Goal: Information Seeking & Learning: Compare options

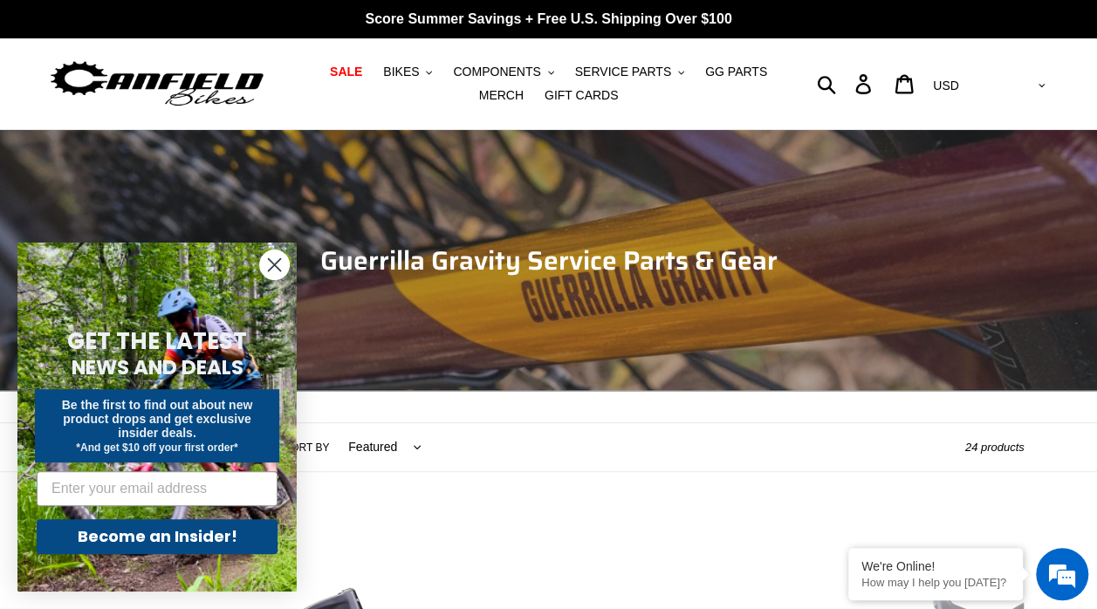
click at [264, 261] on circle "Close dialog" at bounding box center [274, 264] width 29 height 29
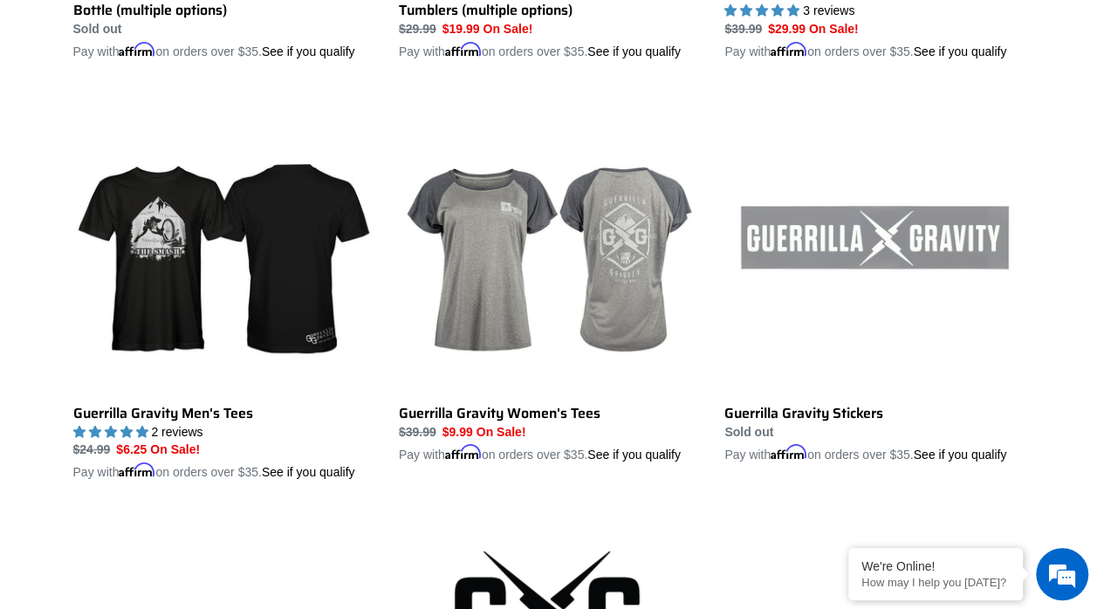
scroll to position [3387, 0]
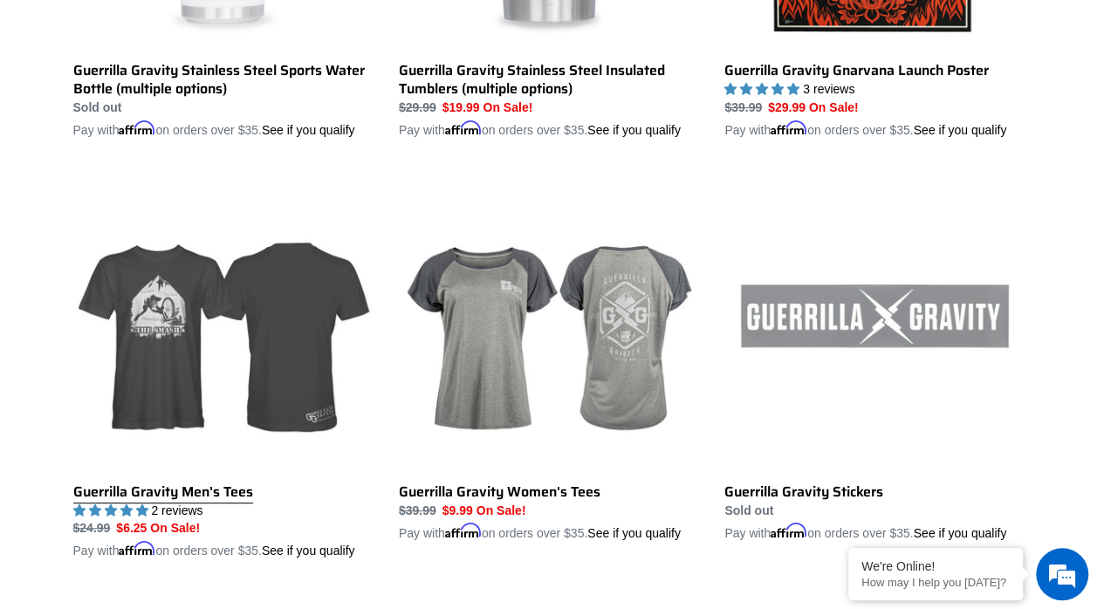
click at [186, 304] on link "Guerrilla Gravity Men's Tees" at bounding box center [222, 365] width 299 height 390
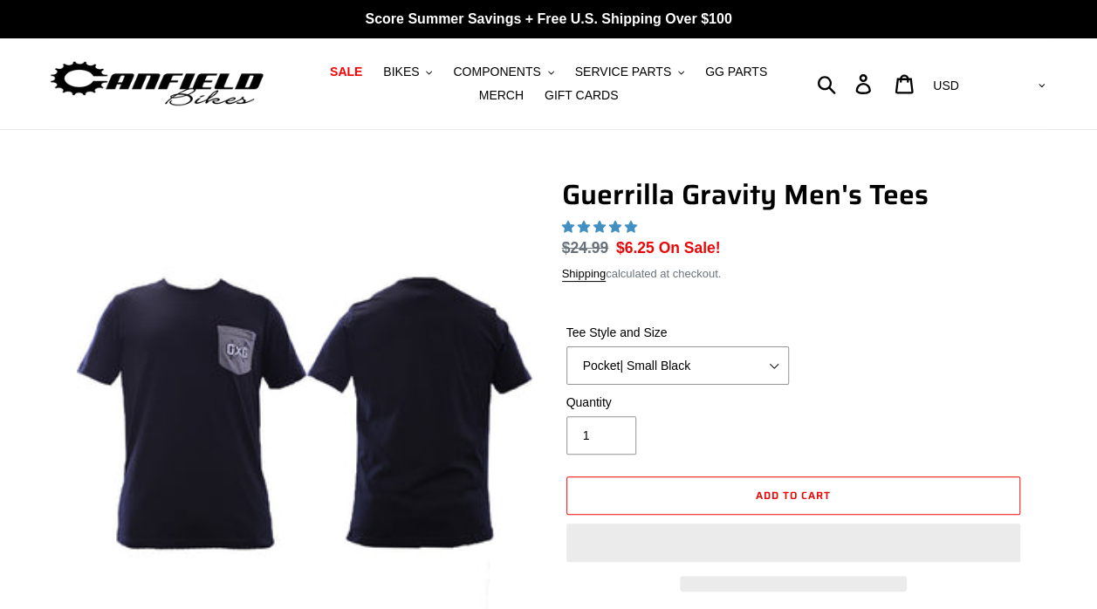
select select "highest-rating"
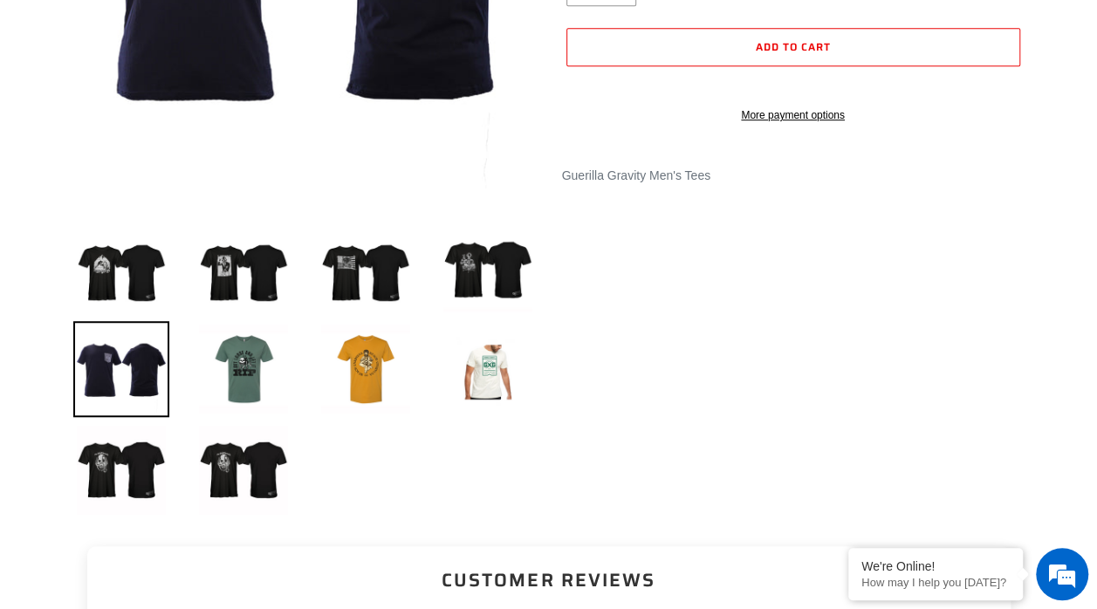
scroll to position [454, 0]
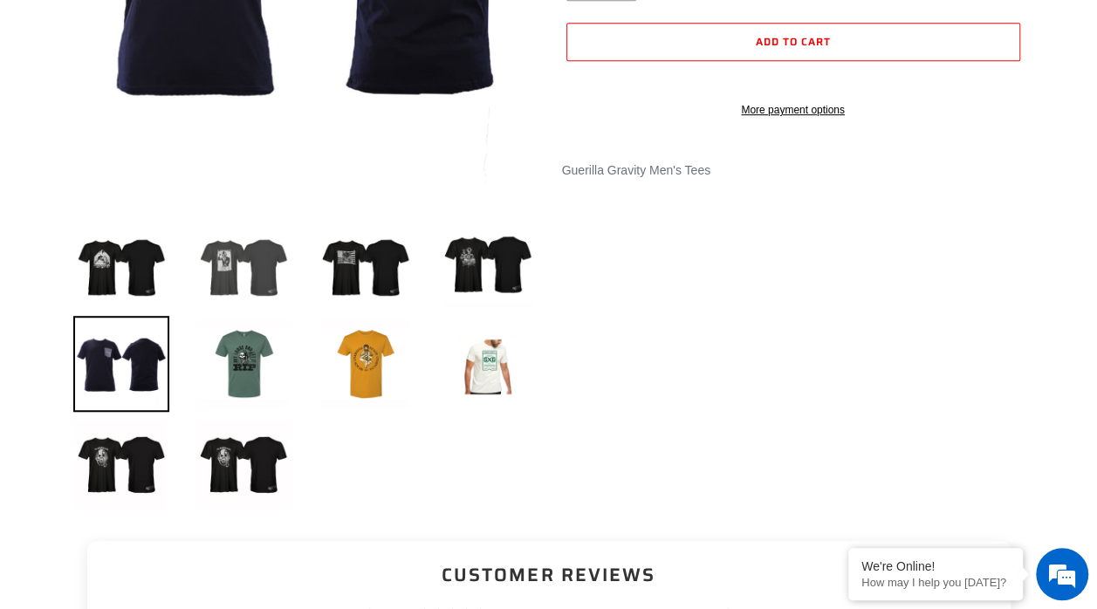
click at [243, 273] on img at bounding box center [244, 263] width 96 height 96
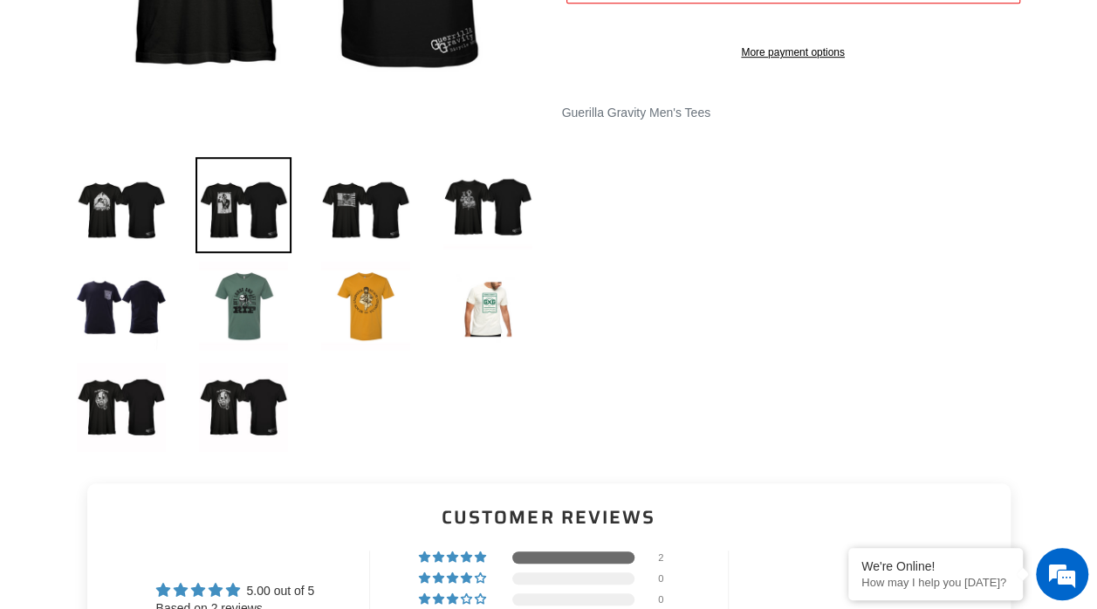
scroll to position [524, 0]
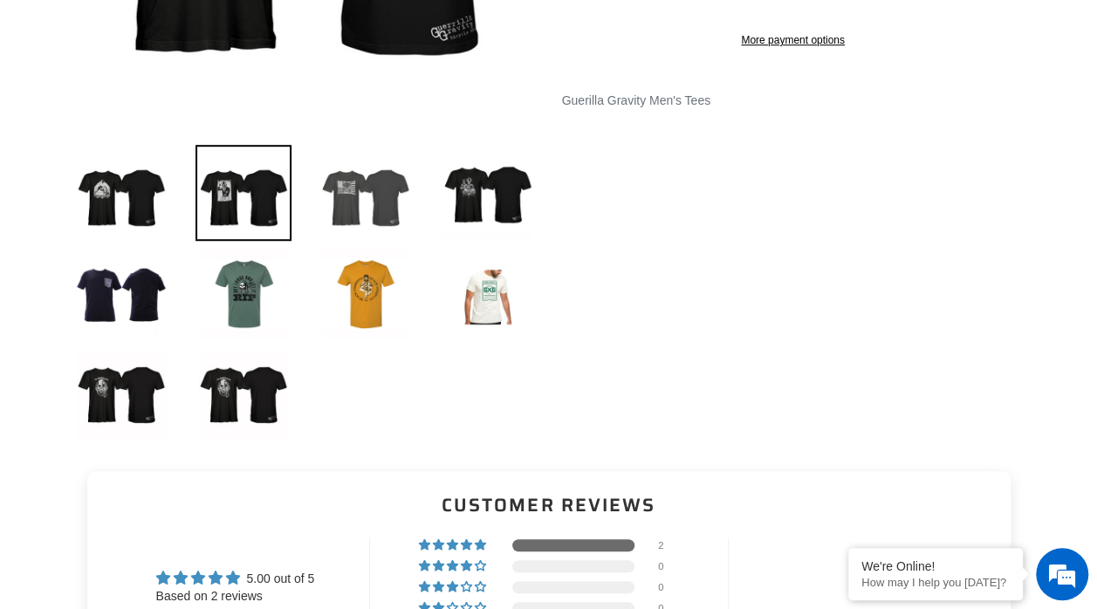
click at [387, 215] on img at bounding box center [366, 193] width 96 height 96
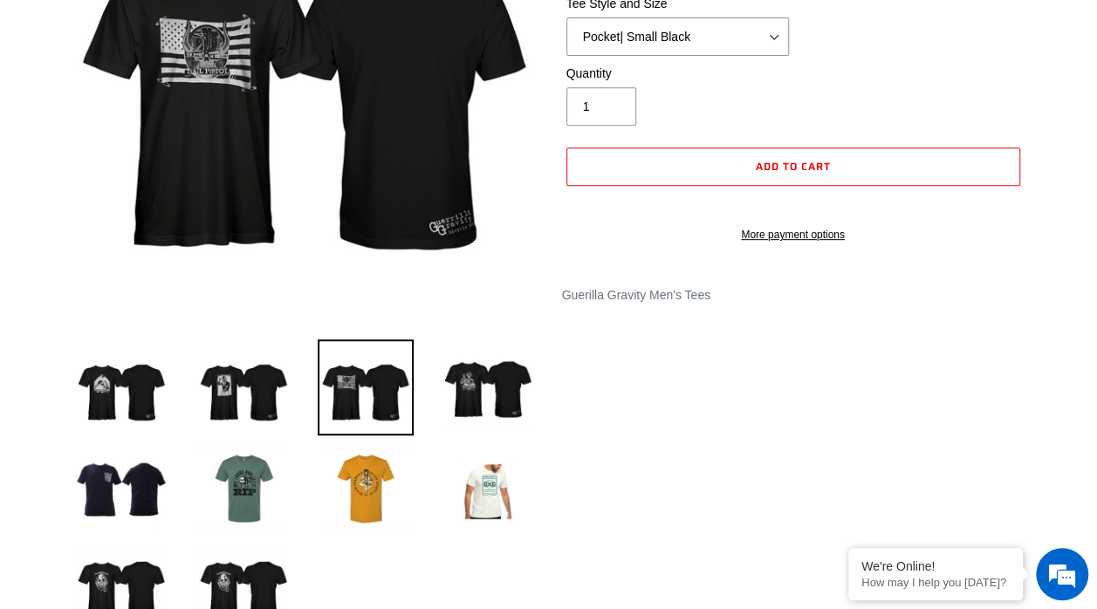
scroll to position [419, 0]
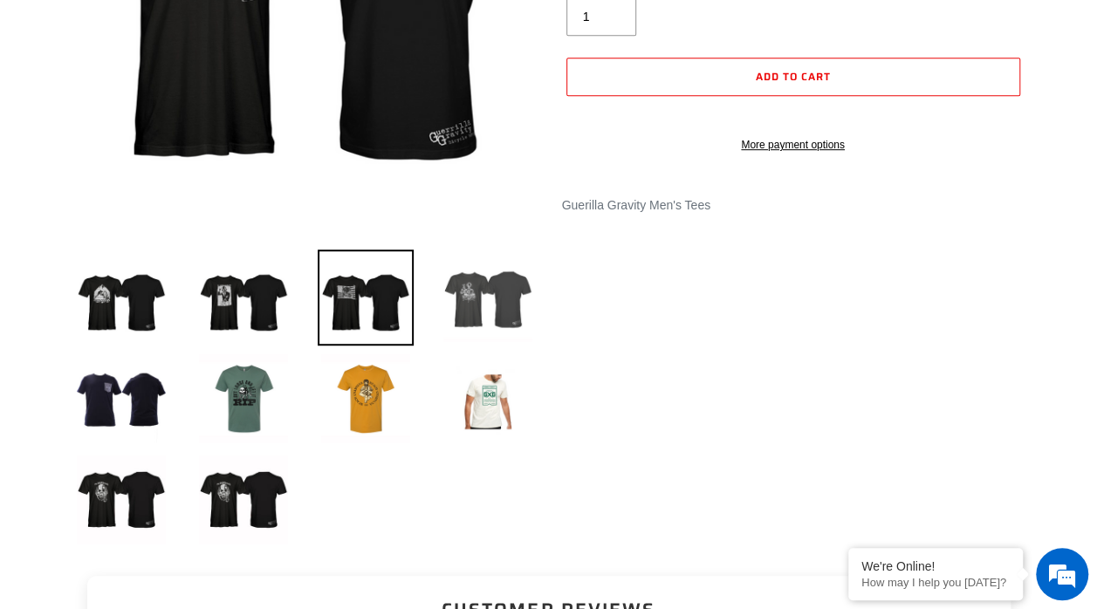
click at [494, 301] on img at bounding box center [488, 298] width 96 height 96
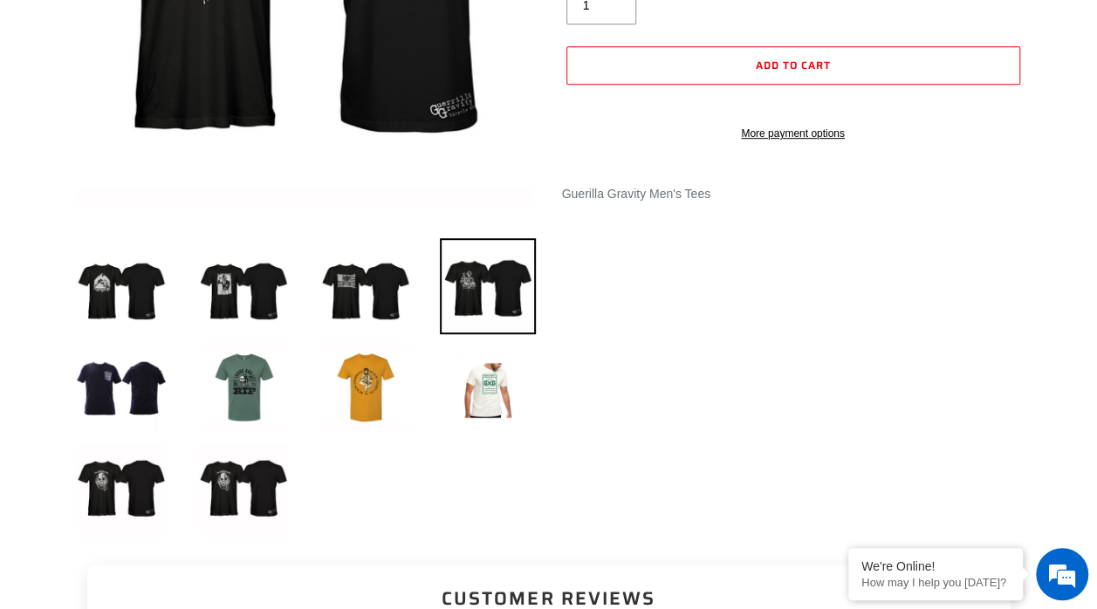
scroll to position [454, 0]
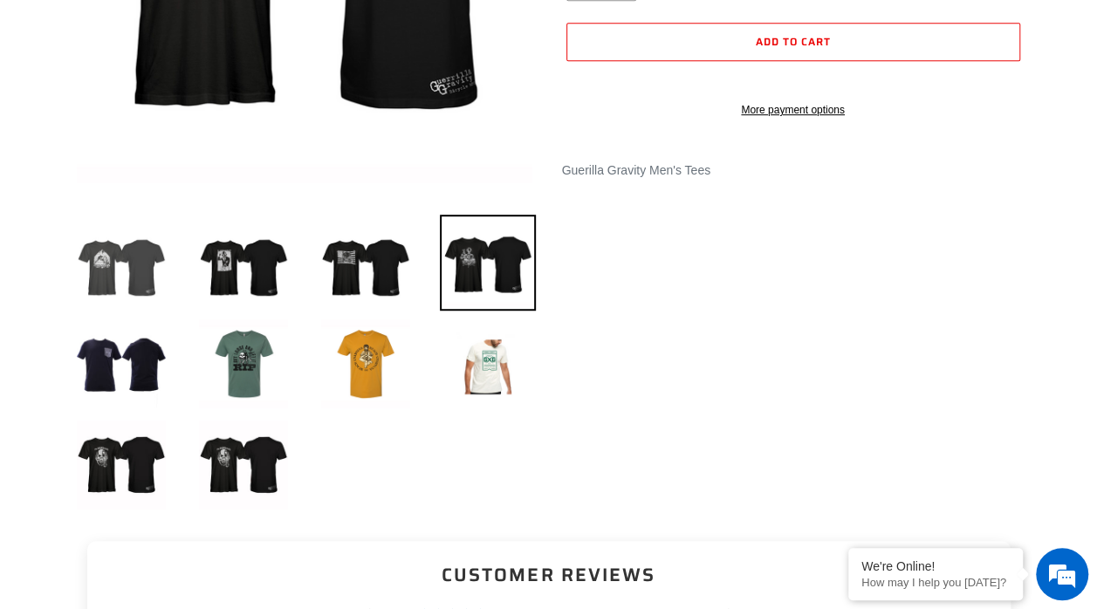
click at [125, 283] on img at bounding box center [121, 263] width 96 height 96
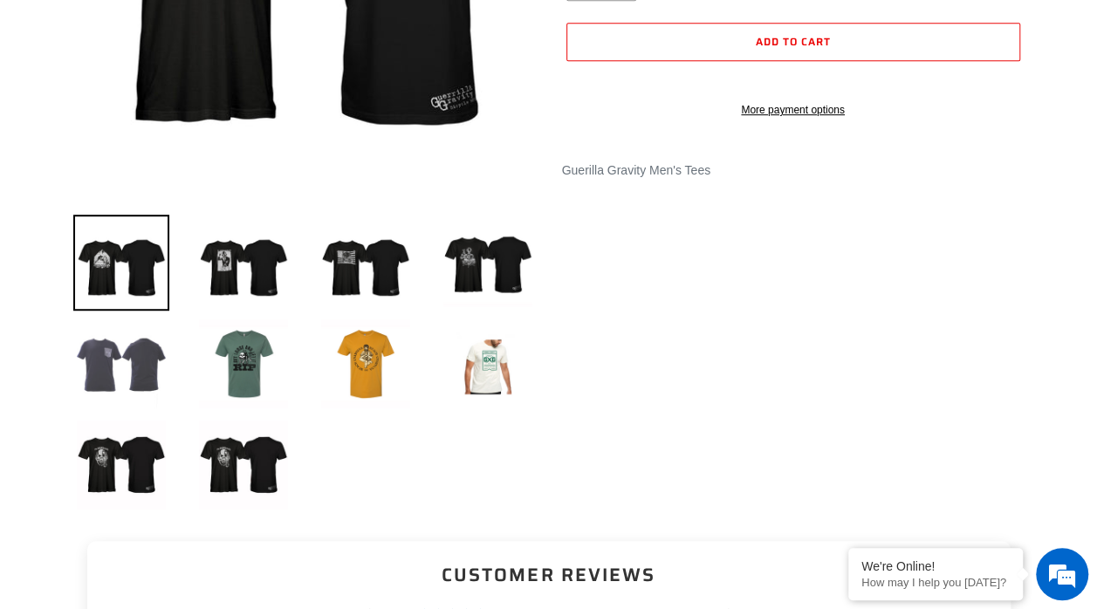
click at [113, 386] on img at bounding box center [121, 364] width 96 height 96
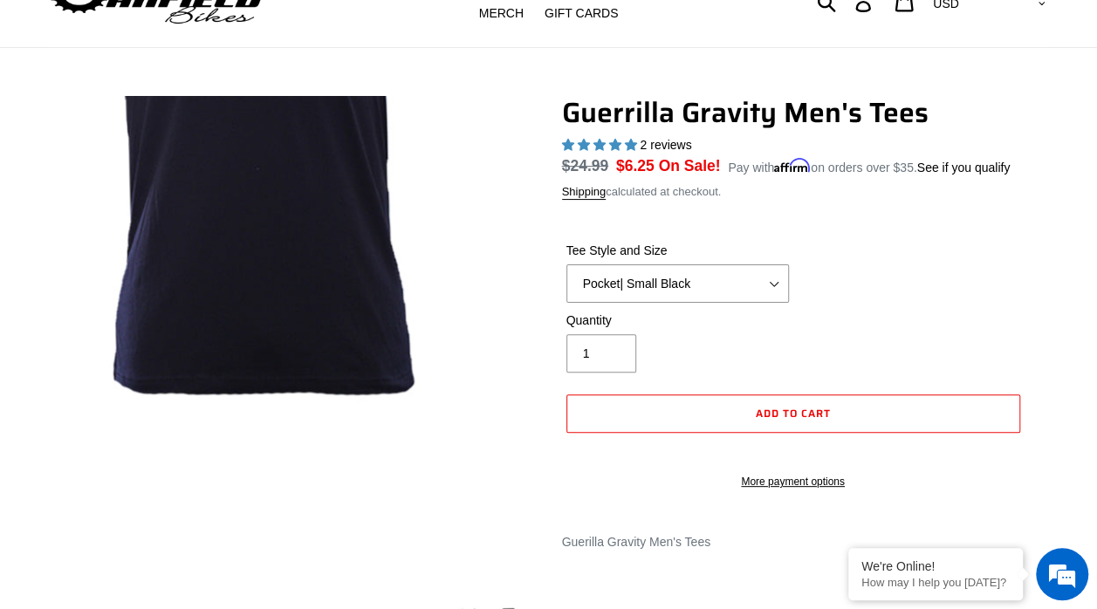
scroll to position [0, 0]
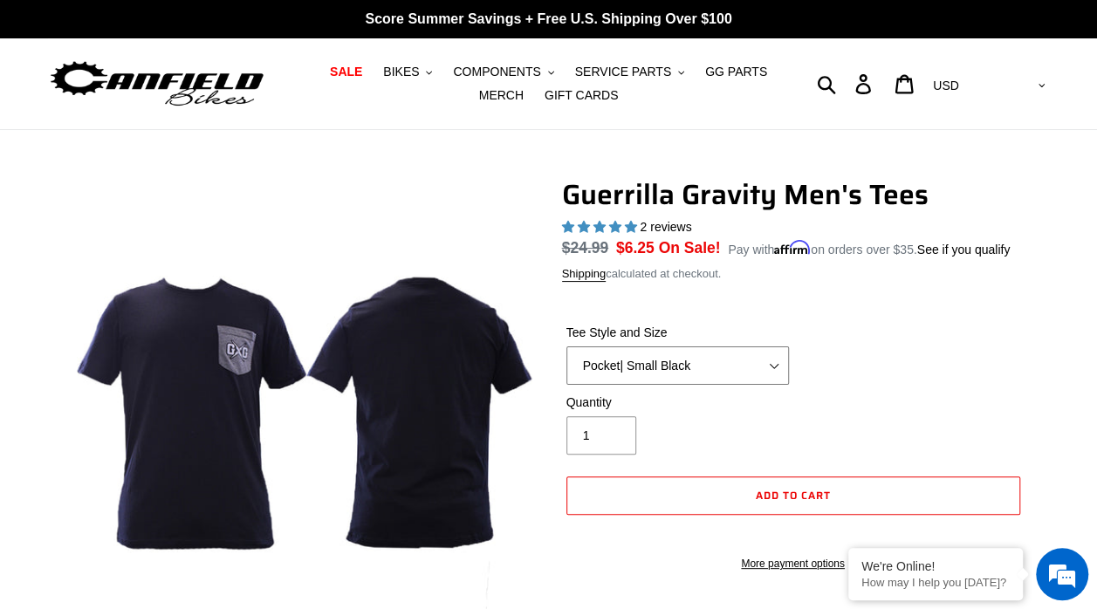
click at [598, 374] on select "Let It Rip | Small Green Let It Rip | Medium Green Megatrail | Small Black Mega…" at bounding box center [677, 366] width 223 height 38
click at [566, 347] on select "Let It Rip | Small Green Let It Rip | Medium Green Megatrail | Small Black Mega…" at bounding box center [677, 366] width 223 height 38
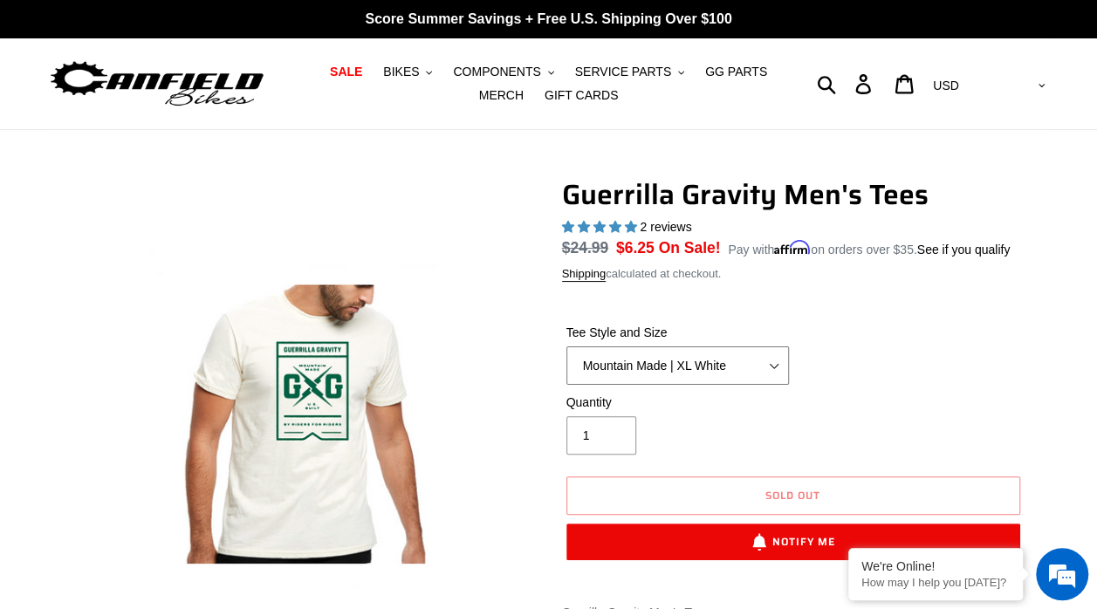
click at [661, 374] on select "Let It Rip | Small Green Let It Rip | Medium Green Megatrail | Small Black Mega…" at bounding box center [677, 366] width 223 height 38
click at [939, 396] on div "Quantity 1" at bounding box center [793, 429] width 463 height 70
click at [686, 369] on select "Let It Rip | Small Green Let It Rip | Medium Green Megatrail | Small Black Mega…" at bounding box center [677, 366] width 223 height 38
click at [566, 347] on select "Let It Rip | Small Green Let It Rip | Medium Green Megatrail | Small Black Mega…" at bounding box center [677, 366] width 223 height 38
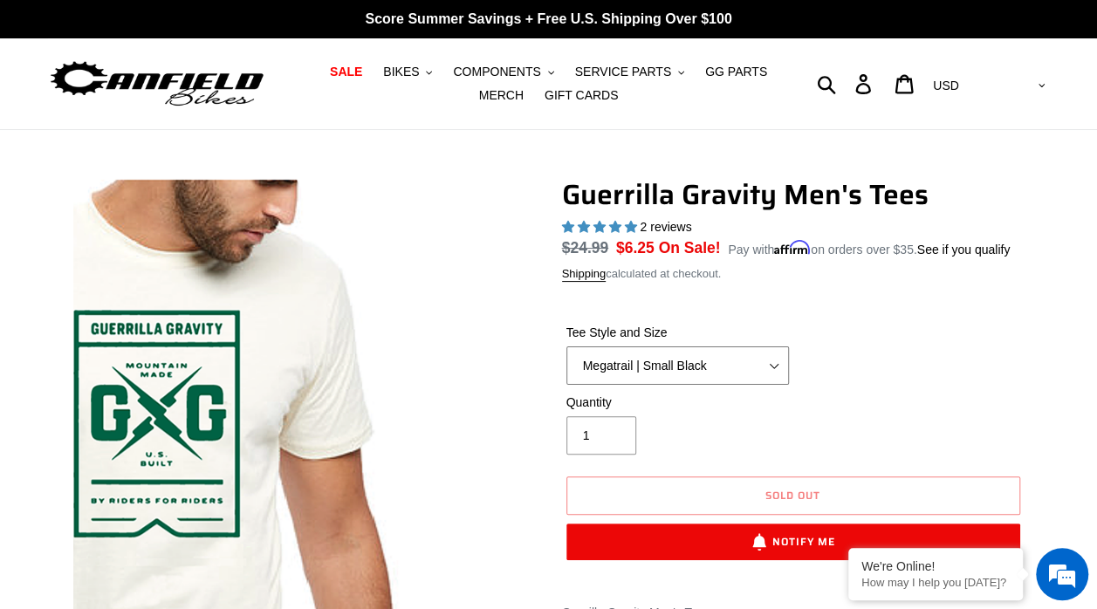
select select "Let It Rip | Medium Green"
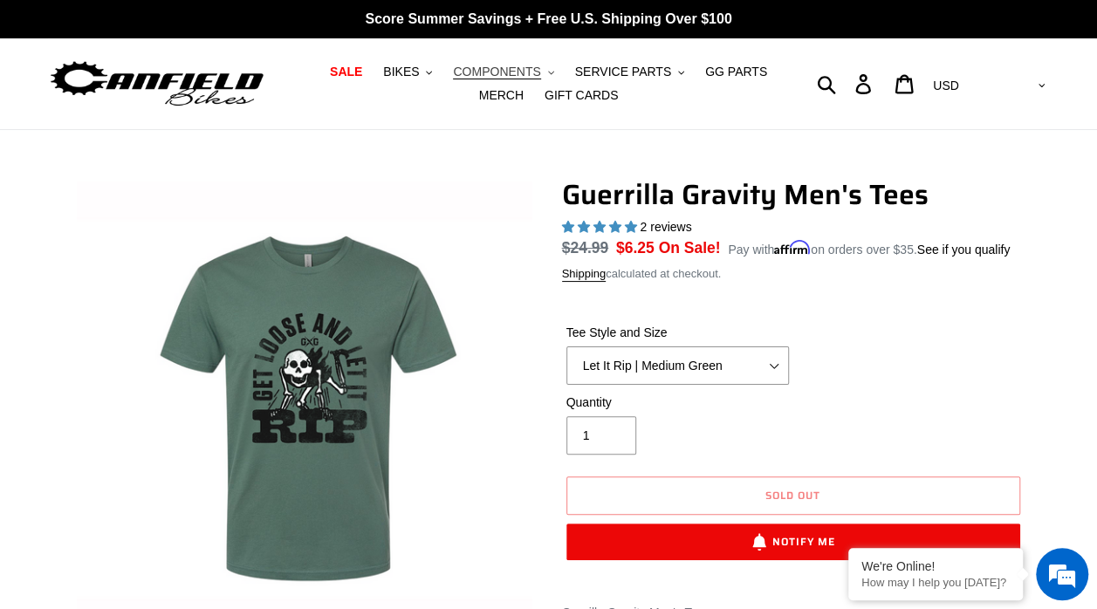
click at [499, 75] on span "COMPONENTS" at bounding box center [496, 72] width 87 height 15
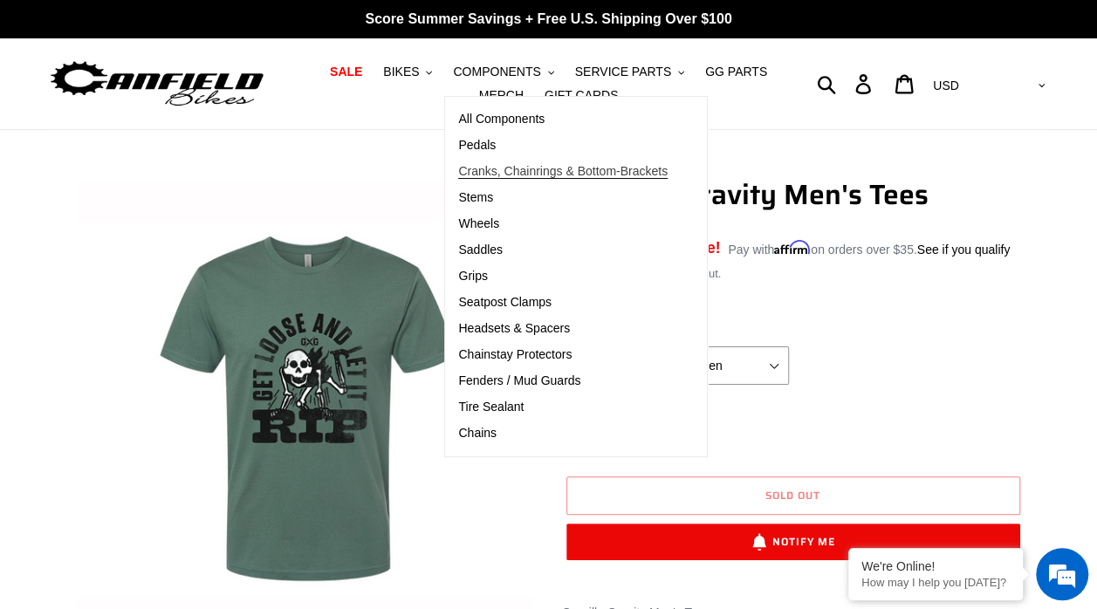
click at [526, 175] on span "Cranks, Chainrings & Bottom-Brackets" at bounding box center [562, 171] width 209 height 15
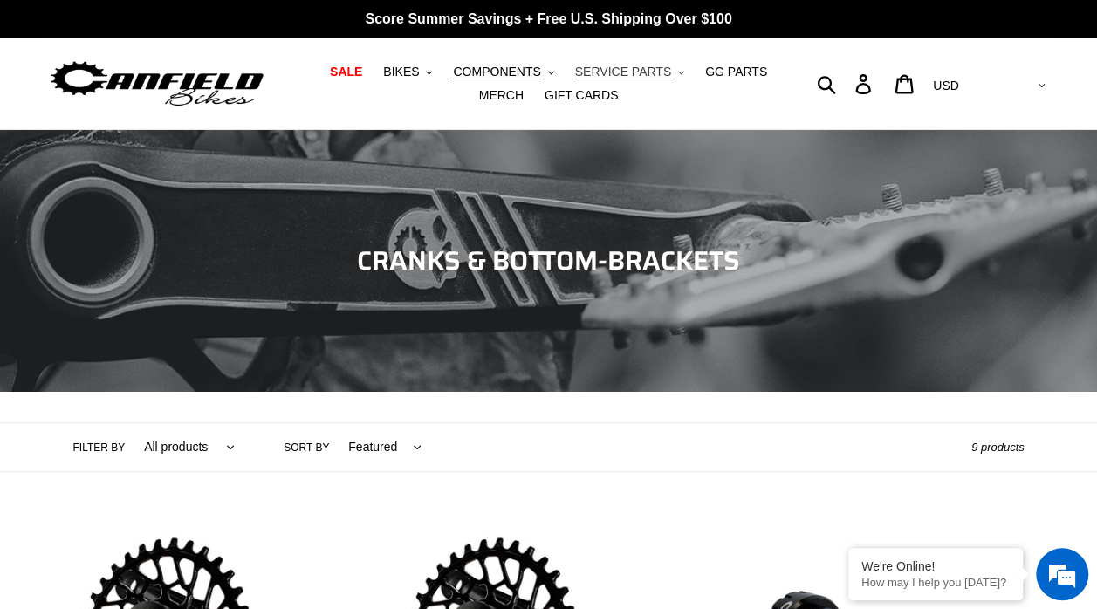
click at [575, 70] on span "SERVICE PARTS" at bounding box center [623, 72] width 96 height 15
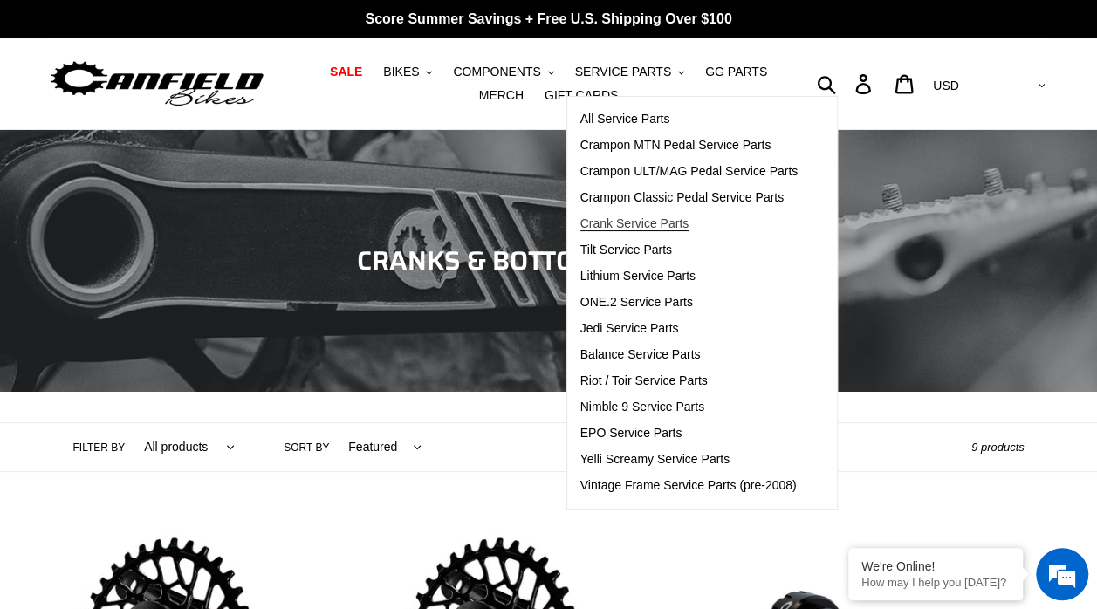
click at [592, 222] on span "Crank Service Parts" at bounding box center [634, 223] width 108 height 15
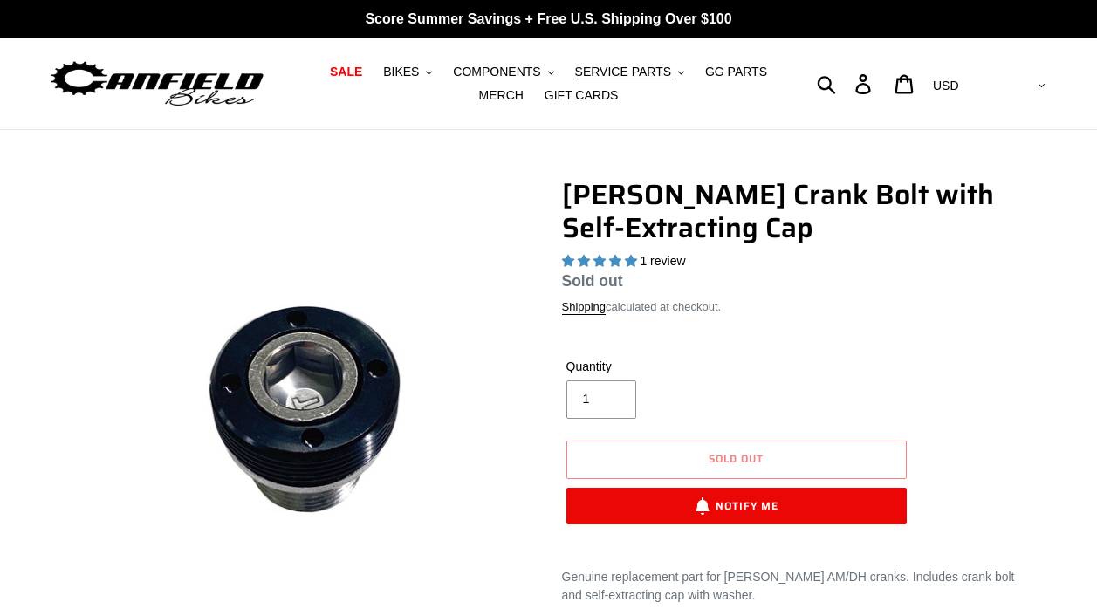
select select "highest-rating"
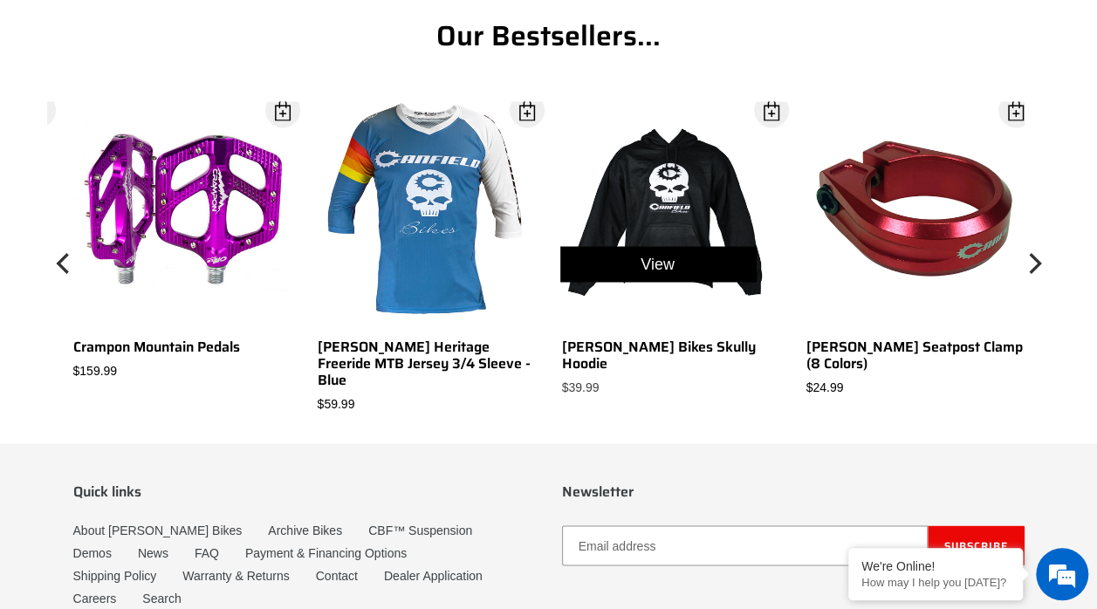
click at [677, 210] on div "View" at bounding box center [658, 264] width 244 height 326
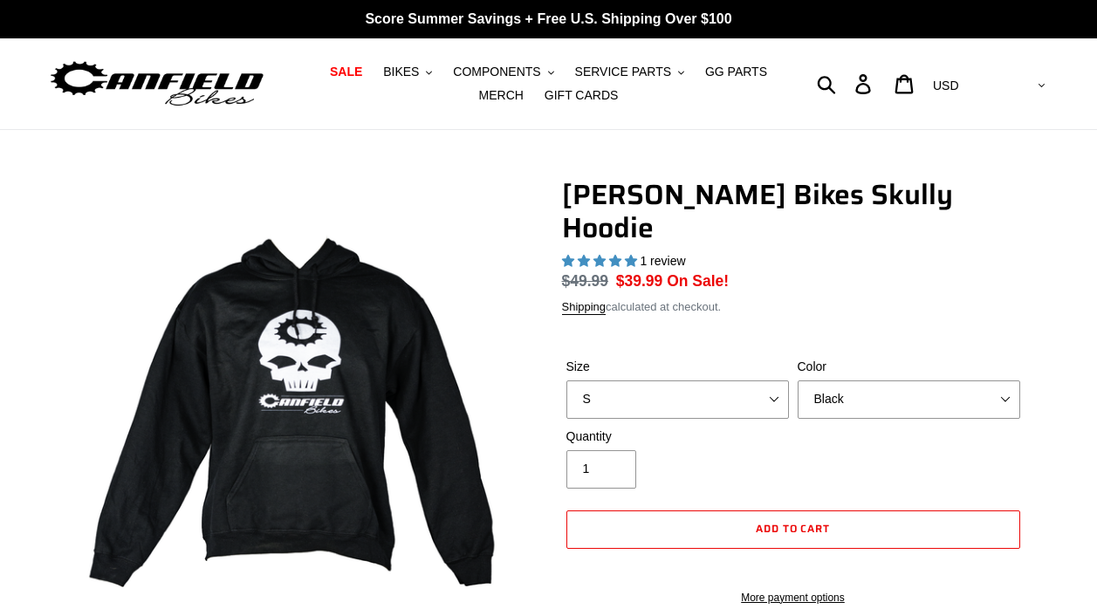
select select "highest-rating"
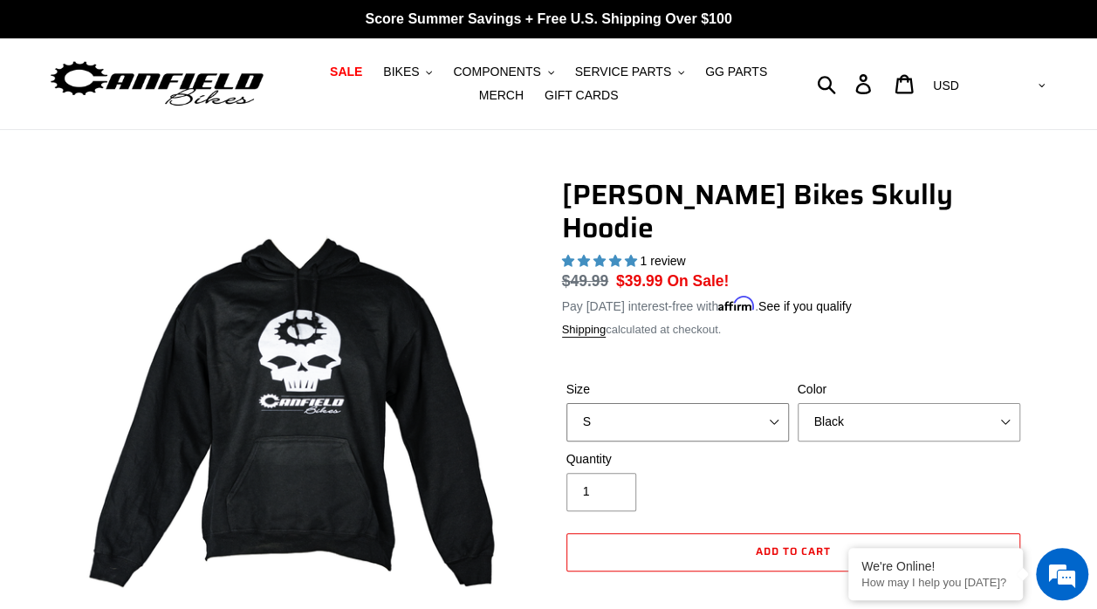
click at [671, 403] on select "S M pre-order ETA 9.20.25 L pre-order ETA 9.20.25 XL pre-order ETA 9.20.25" at bounding box center [677, 422] width 223 height 38
select select "XL pre-order ETA 9.20.25"
click at [566, 403] on select "S M pre-order ETA 9.20.25 L pre-order ETA 9.20.25 XL pre-order ETA 9.20.25" at bounding box center [677, 422] width 223 height 38
click at [880, 403] on select "Black Grey Blue" at bounding box center [909, 422] width 223 height 38
select select "Blue"
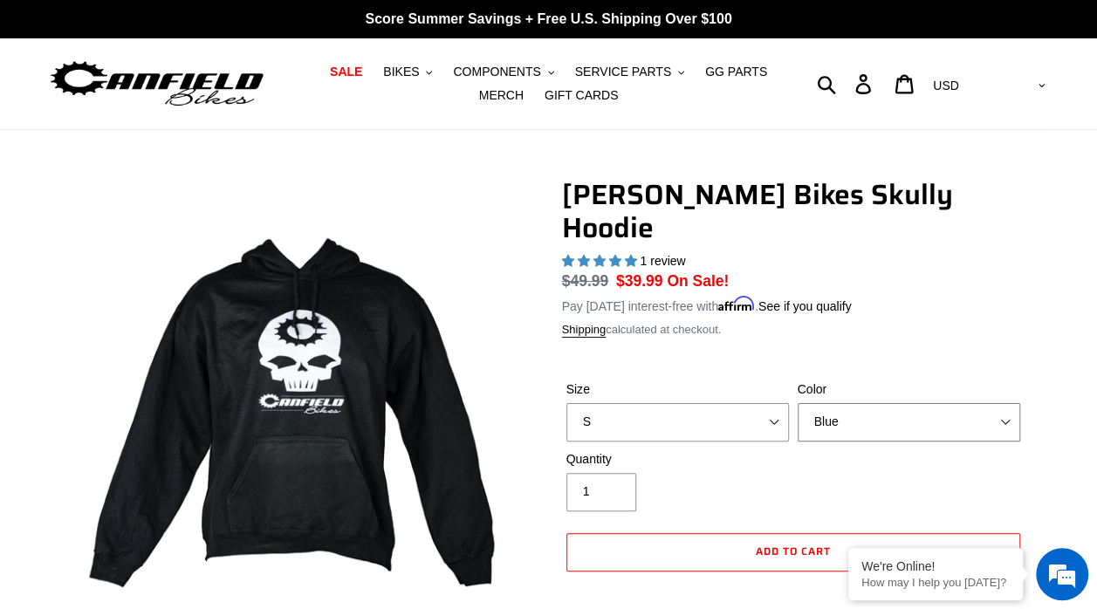
click at [798, 403] on select "Black Grey Blue" at bounding box center [909, 422] width 223 height 38
click at [847, 403] on select "Black Grey Blue" at bounding box center [909, 422] width 223 height 38
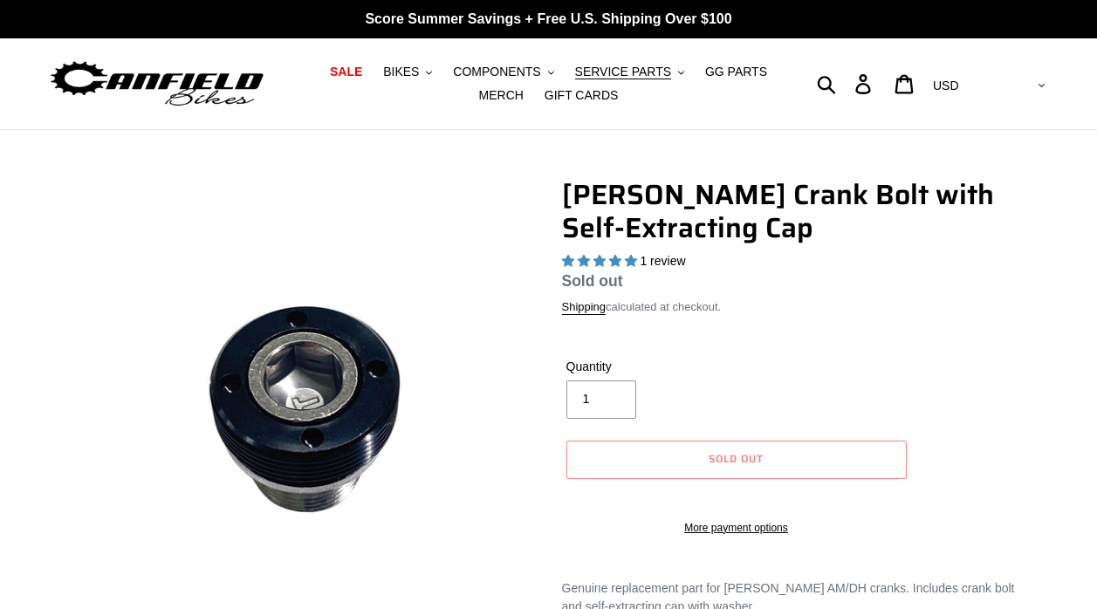
select select "highest-rating"
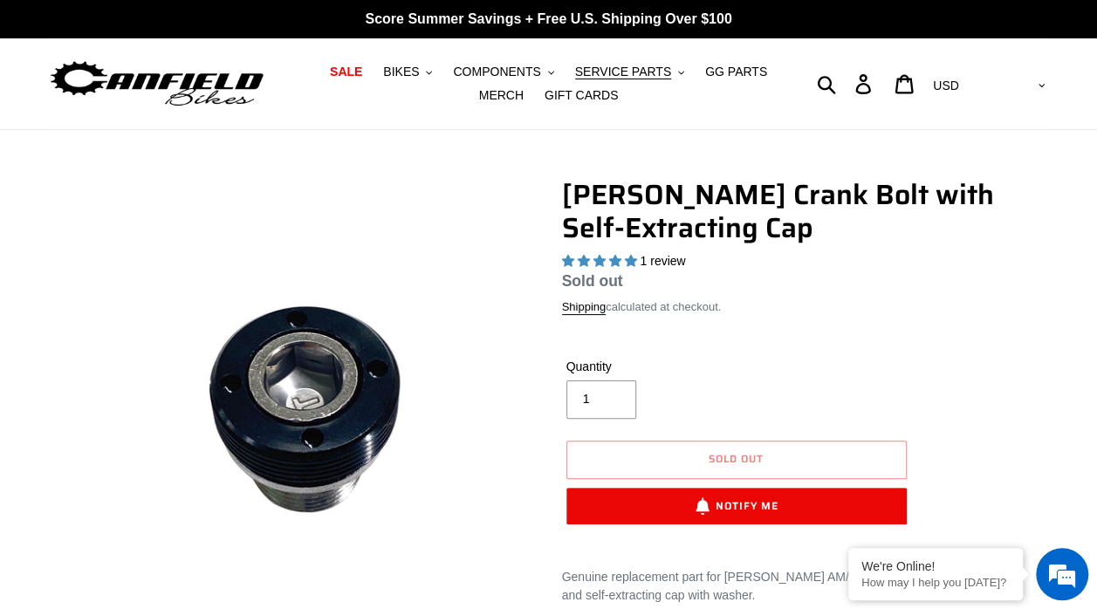
scroll to position [1158, 0]
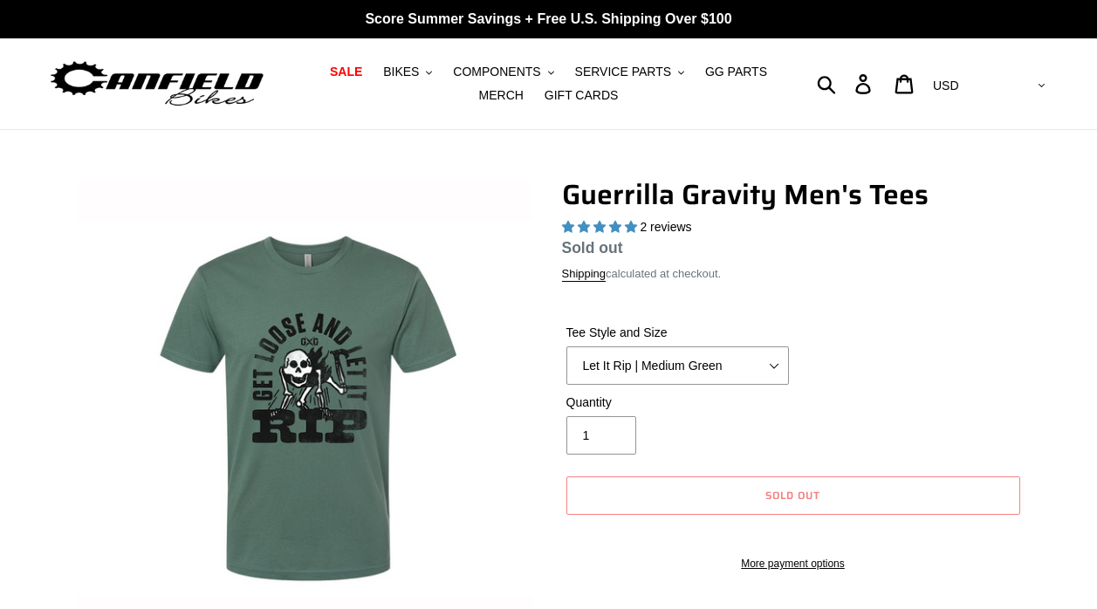
select select "highest-rating"
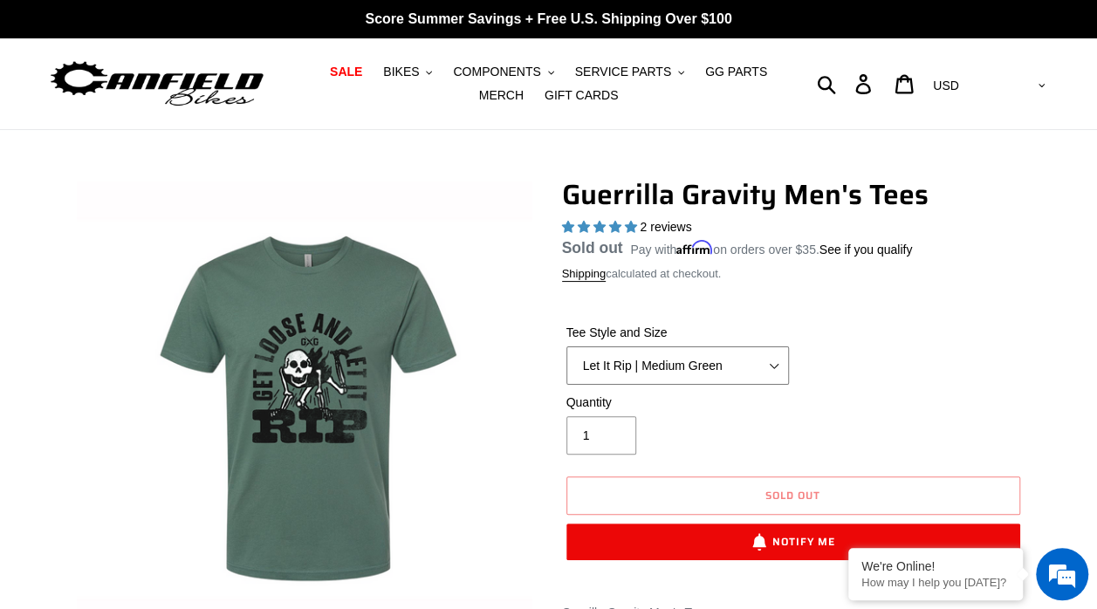
click at [685, 365] on select "Let It Rip | Small Green Let It Rip | Medium Green Megatrail | Small Black Mega…" at bounding box center [677, 366] width 223 height 38
select select "Mountain Made | XL White"
click at [566, 347] on select "Let It Rip | Small Green Let It Rip | Medium Green Megatrail | Small Black Mega…" at bounding box center [677, 366] width 223 height 38
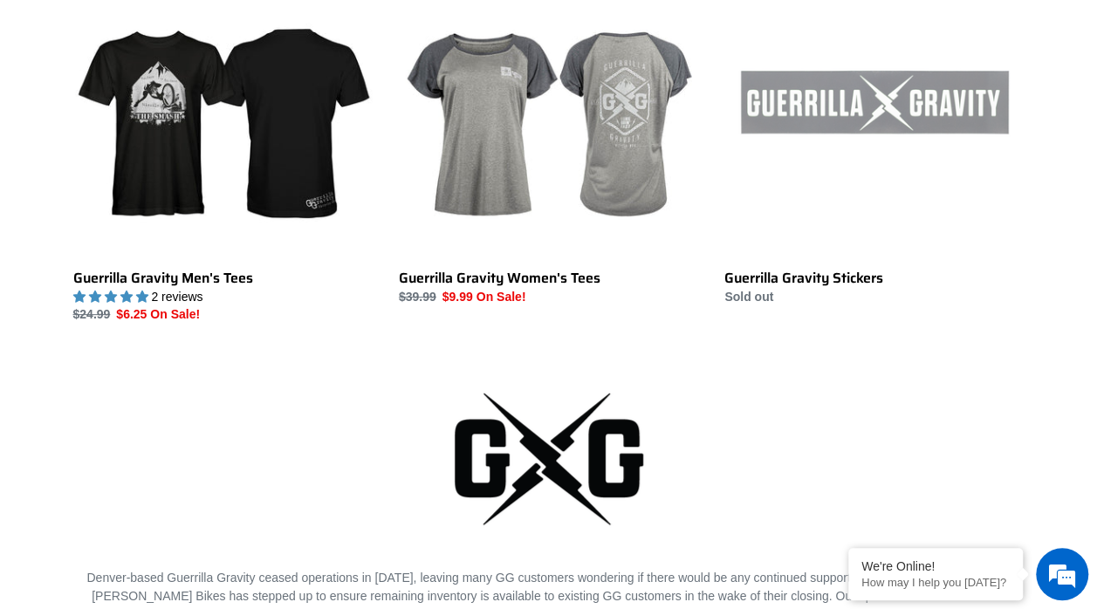
scroll to position [3610, 0]
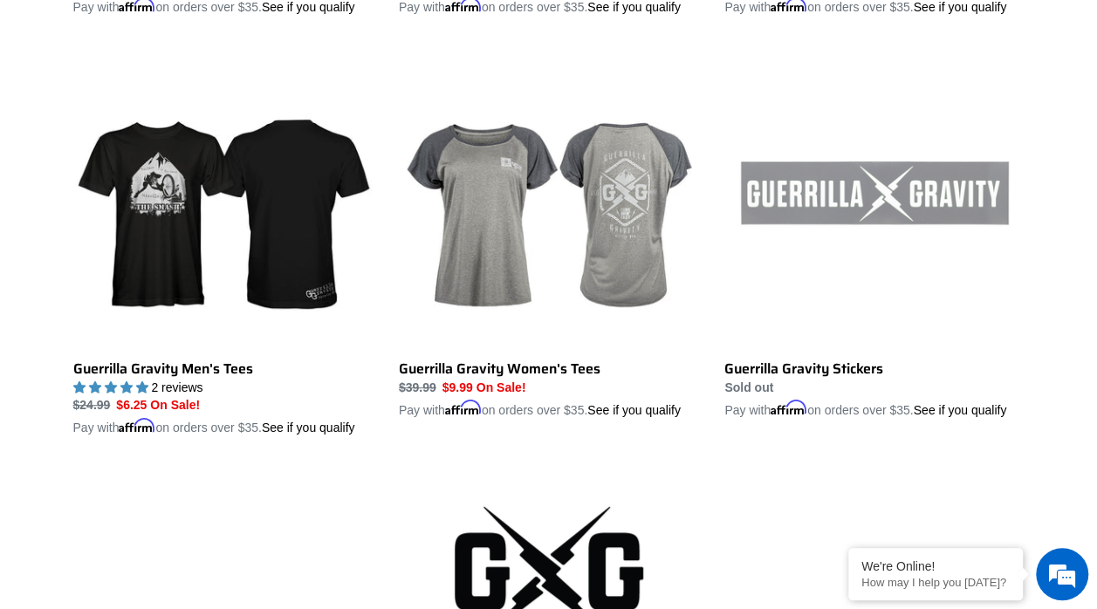
scroll to position [3482, 0]
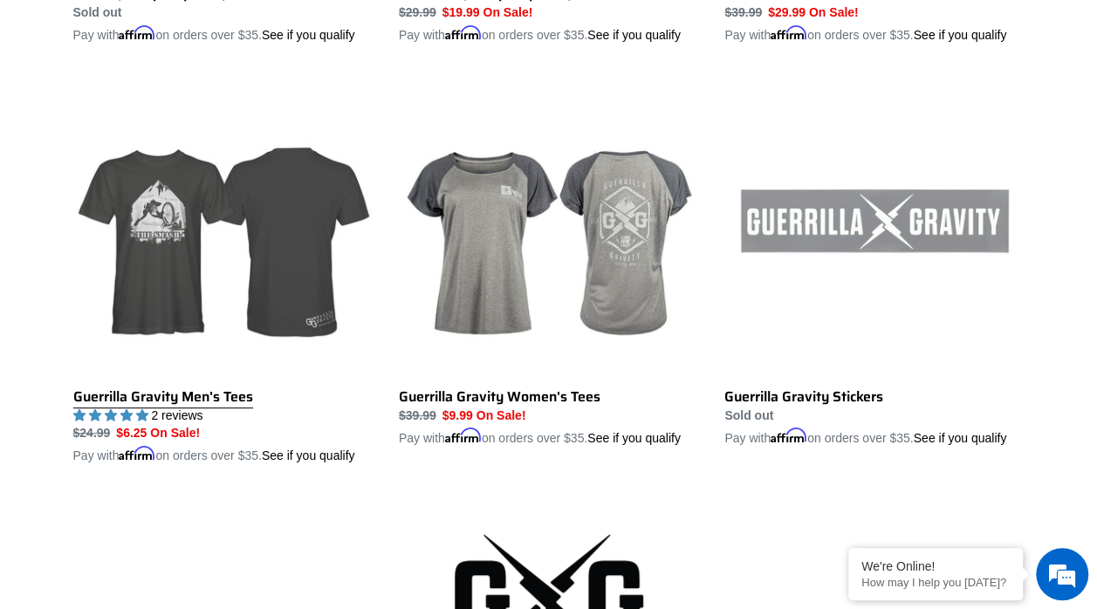
click at [223, 424] on link "Guerrilla Gravity Men's Tees" at bounding box center [222, 270] width 299 height 390
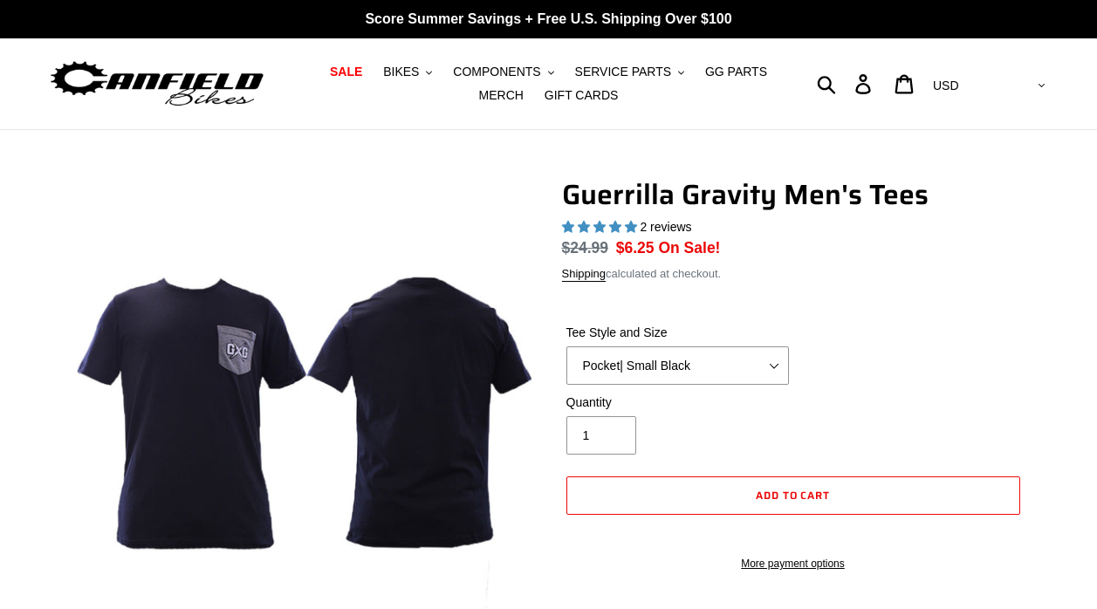
select select "highest-rating"
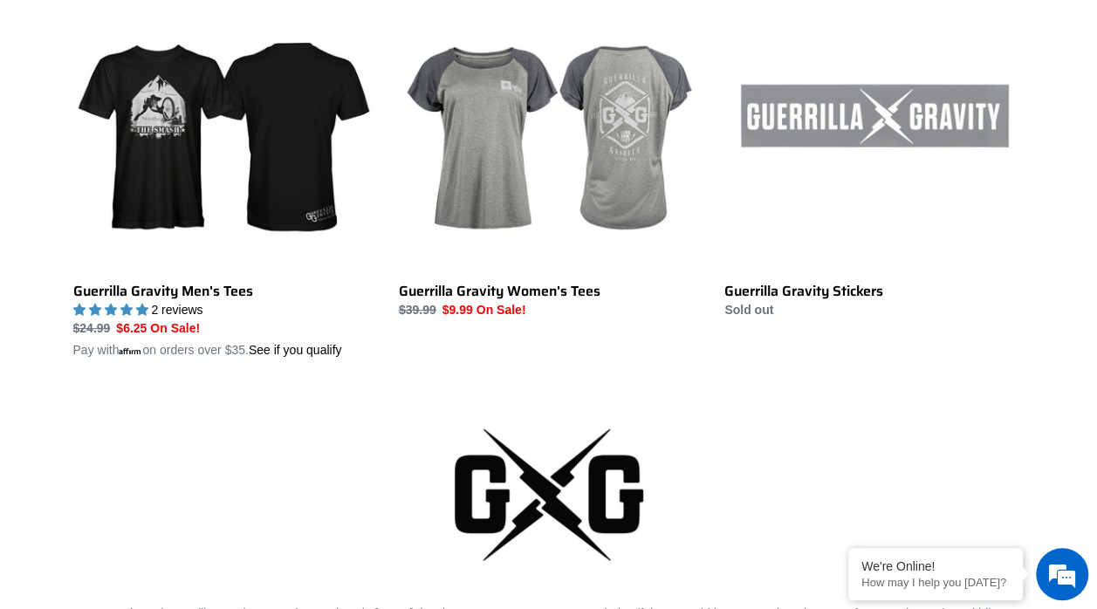
scroll to position [3708, 0]
